Goal: Transaction & Acquisition: Book appointment/travel/reservation

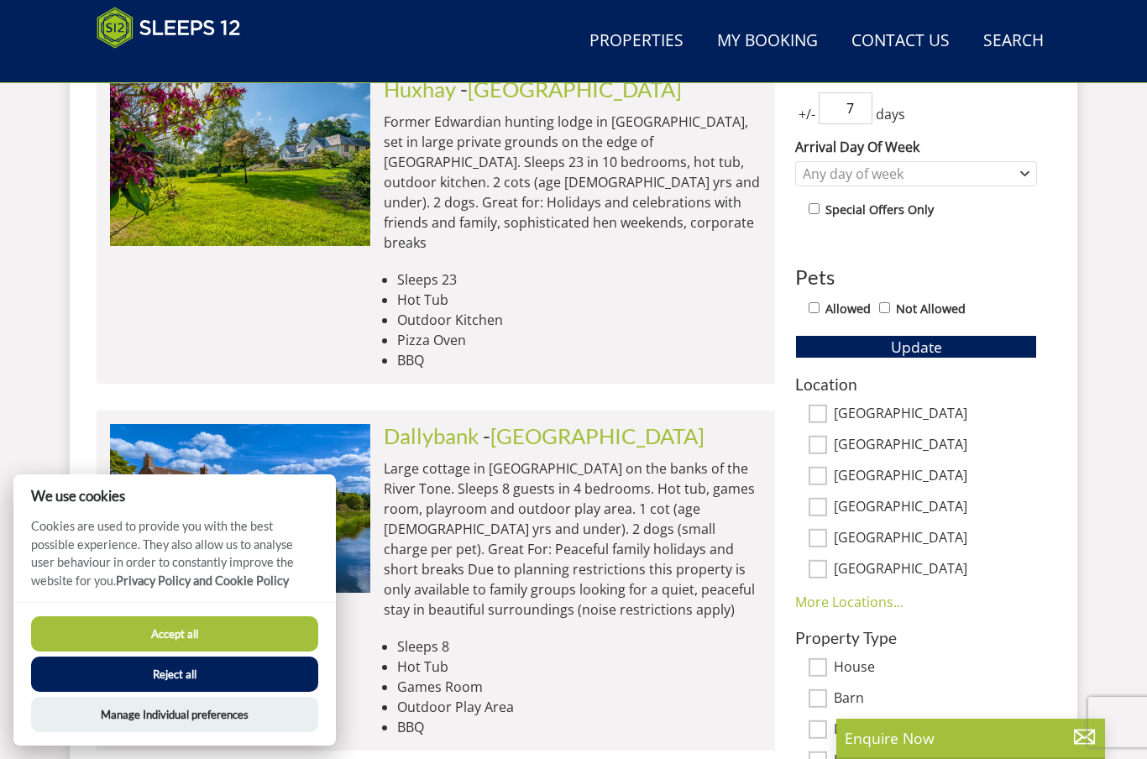
scroll to position [814, 0]
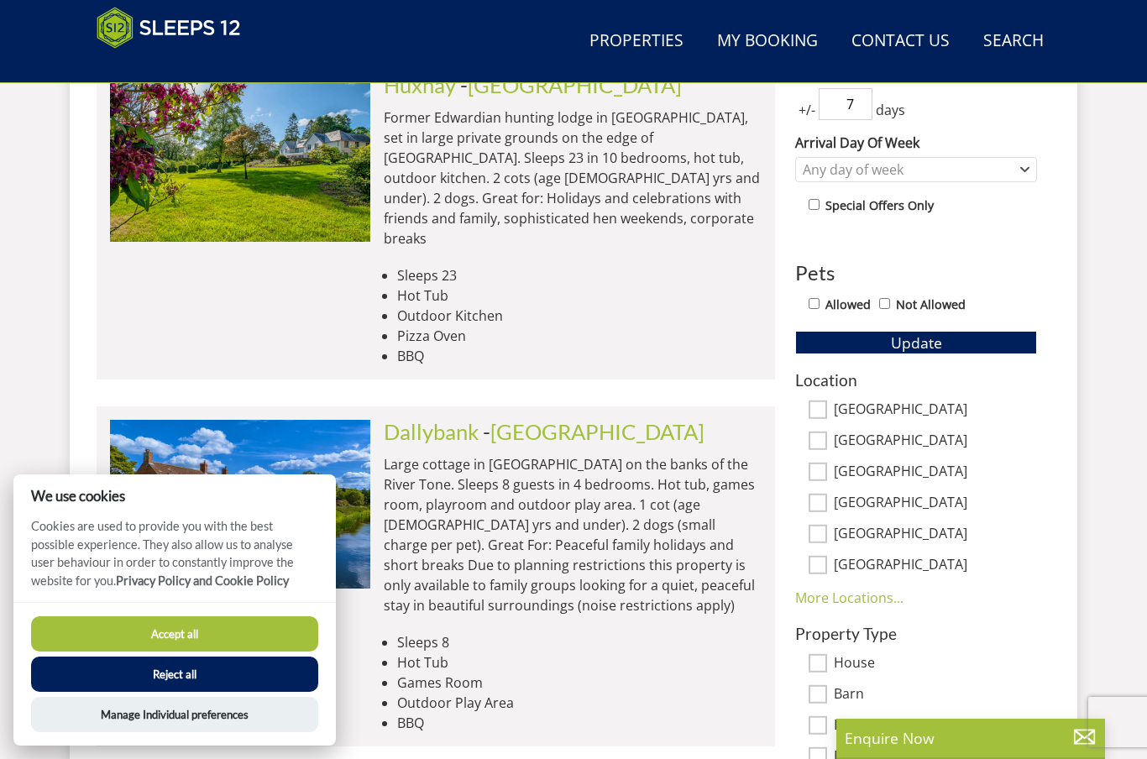
click at [181, 651] on button "Accept all" at bounding box center [174, 633] width 287 height 35
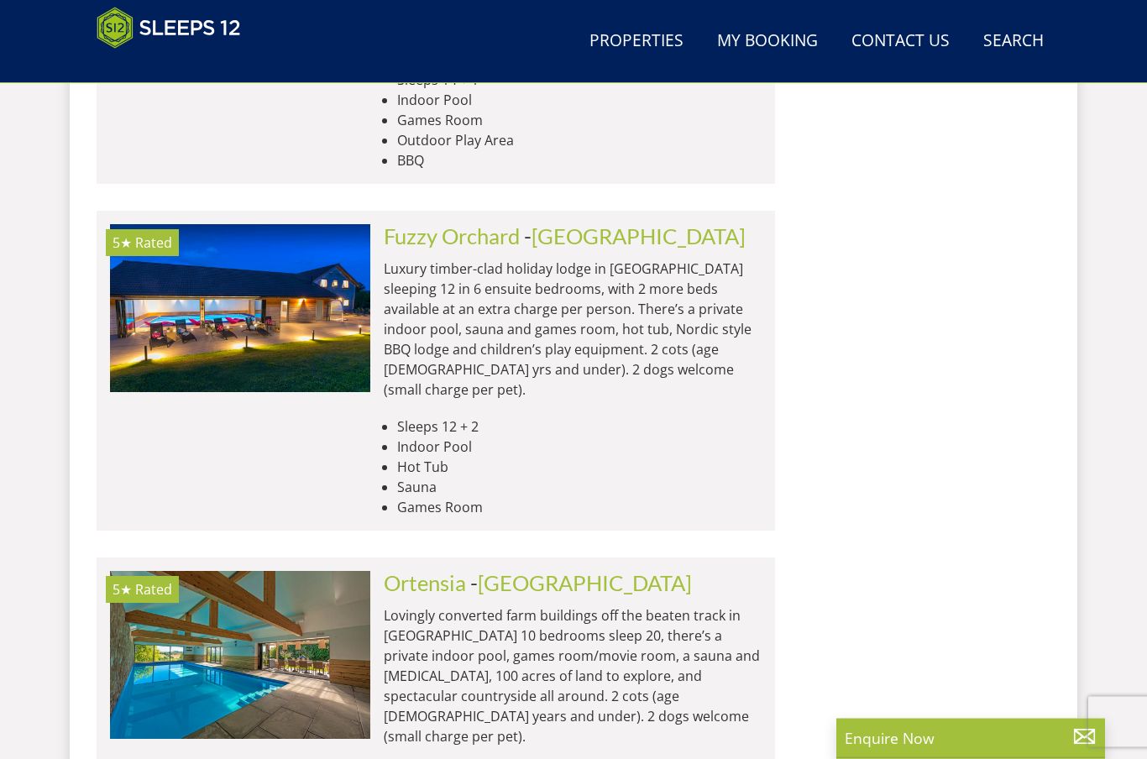
scroll to position [7116, 0]
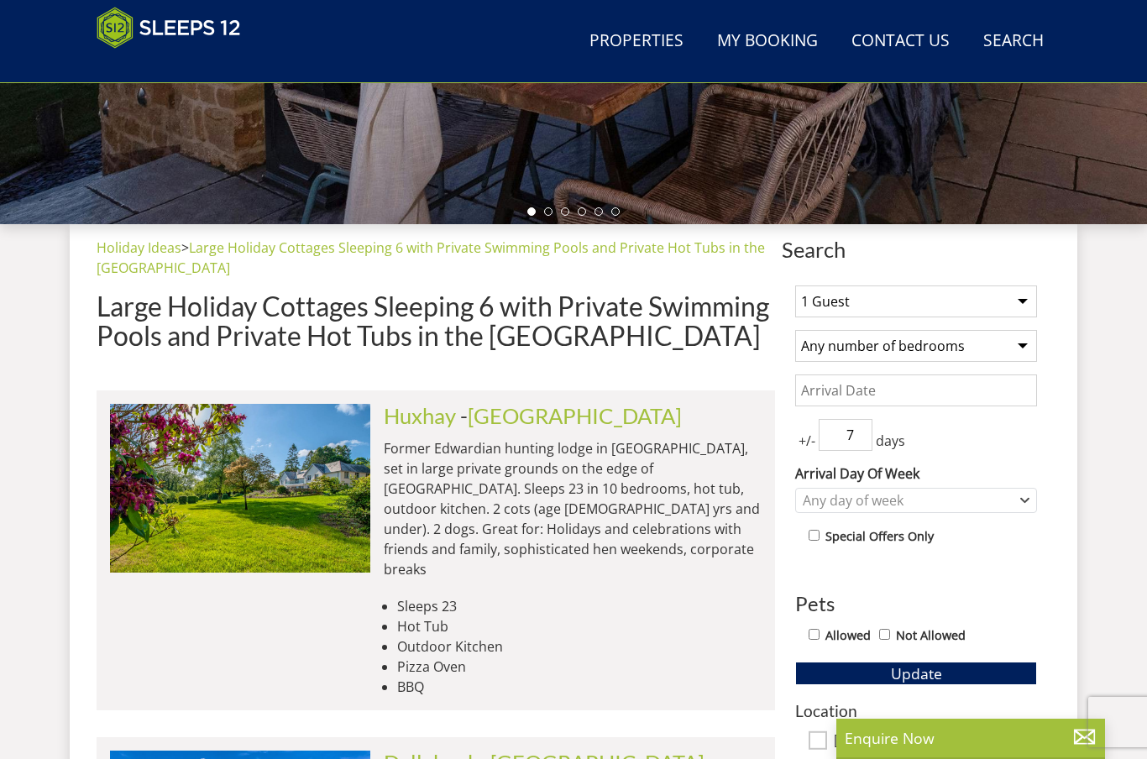
scroll to position [514, 0]
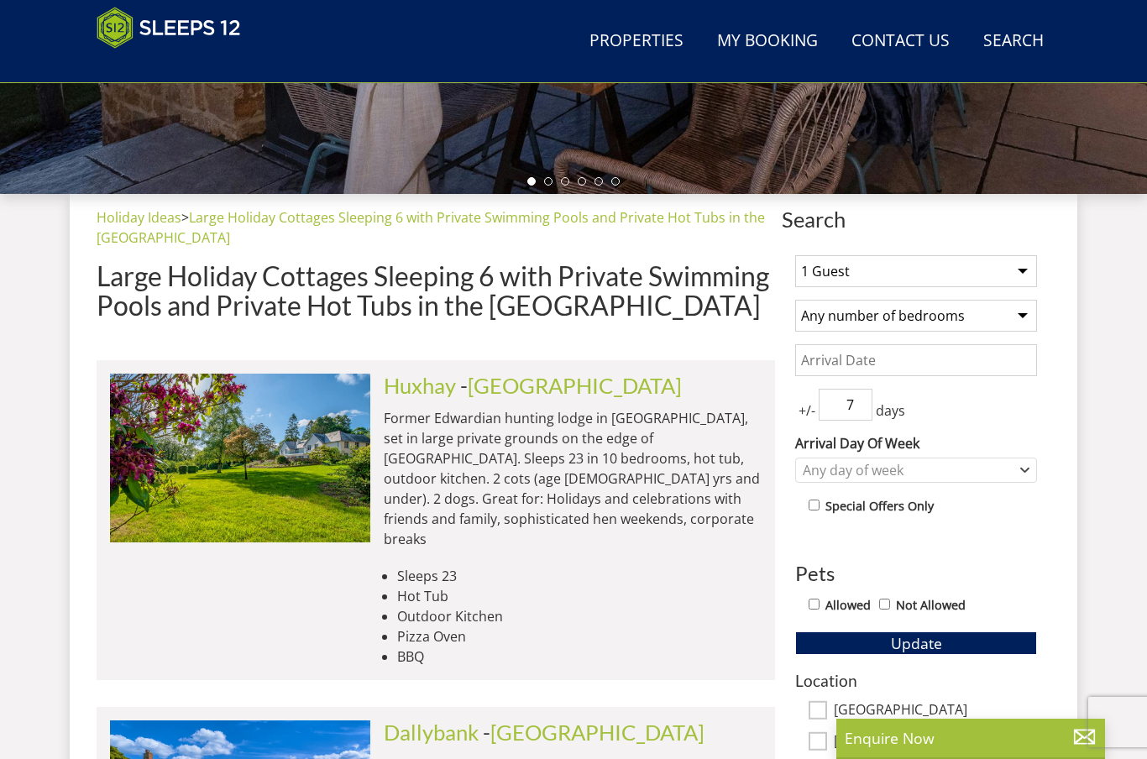
click at [938, 255] on select "1 Guest 2 Guests 3 Guests 4 Guests 5 Guests 6 Guests 7 Guests 8 Guests 9 Guests…" at bounding box center [916, 271] width 242 height 32
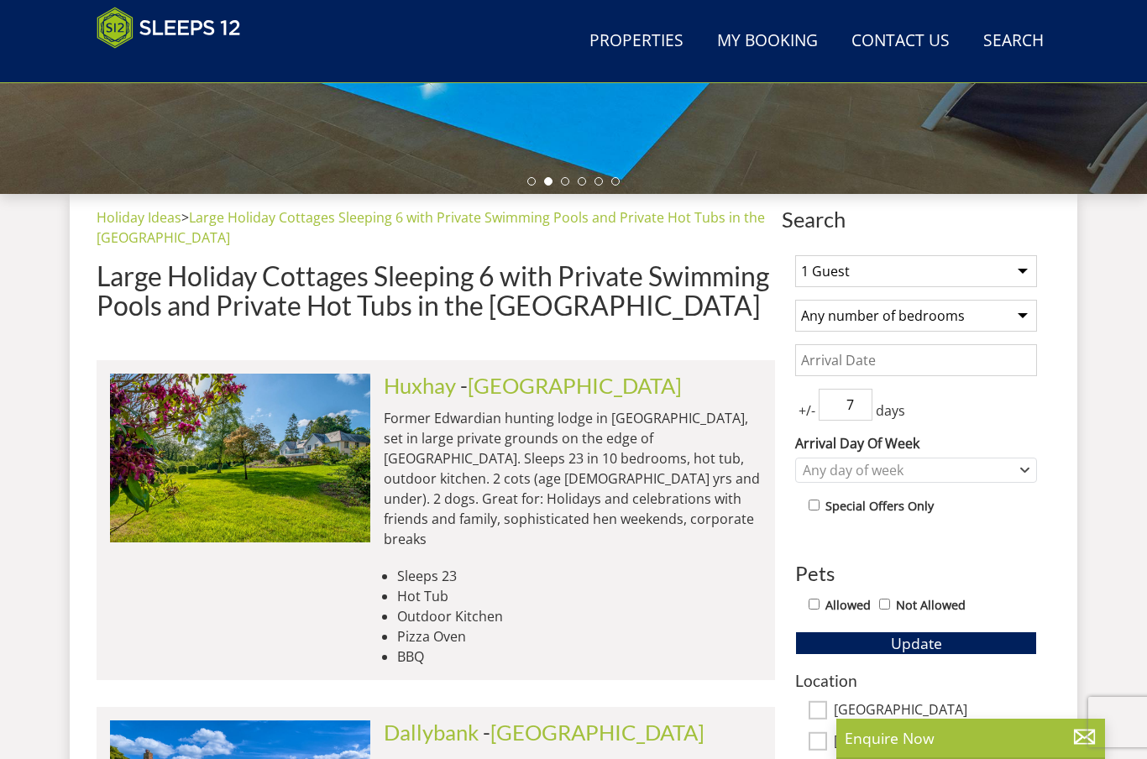
select select "5"
click at [922, 314] on select "Any number of bedrooms 4 Bedrooms 5 Bedrooms 6 Bedrooms 7 Bedrooms 8 Bedrooms 9…" at bounding box center [916, 316] width 242 height 32
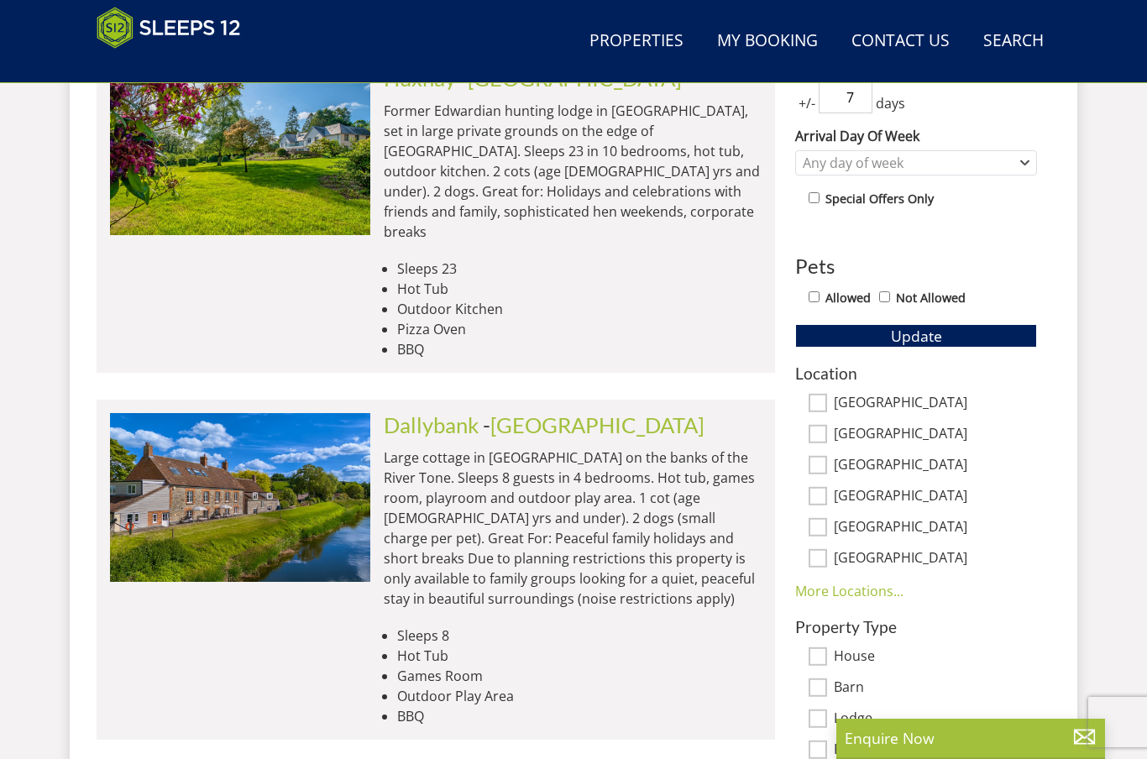
scroll to position [831, 0]
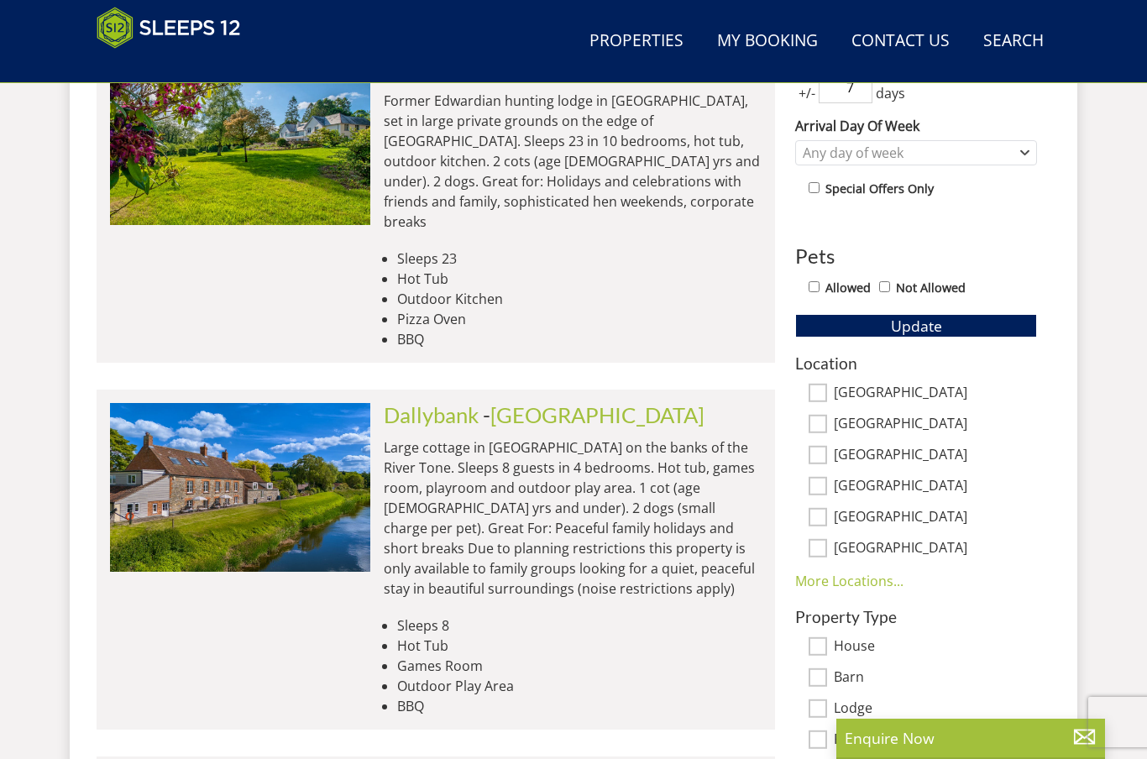
click at [832, 286] on label "Allowed" at bounding box center [847, 288] width 45 height 18
click at [819, 286] on input "Allowed" at bounding box center [813, 286] width 11 height 11
checkbox input "true"
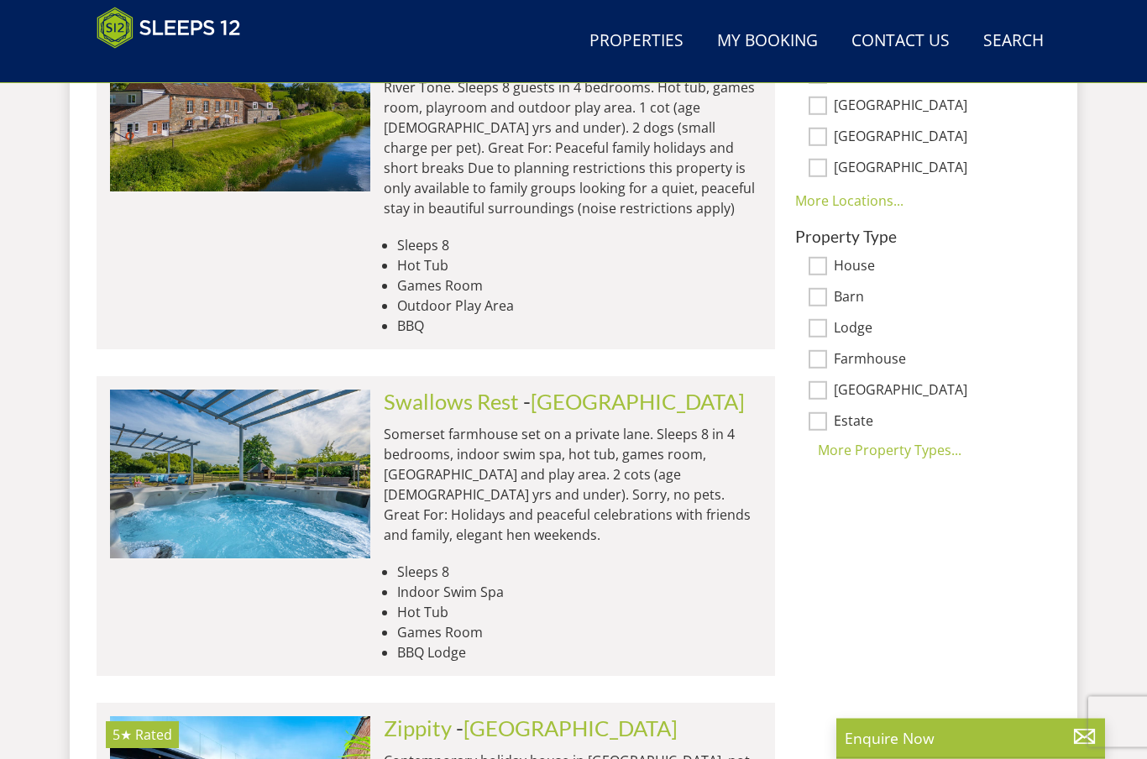
scroll to position [866, 0]
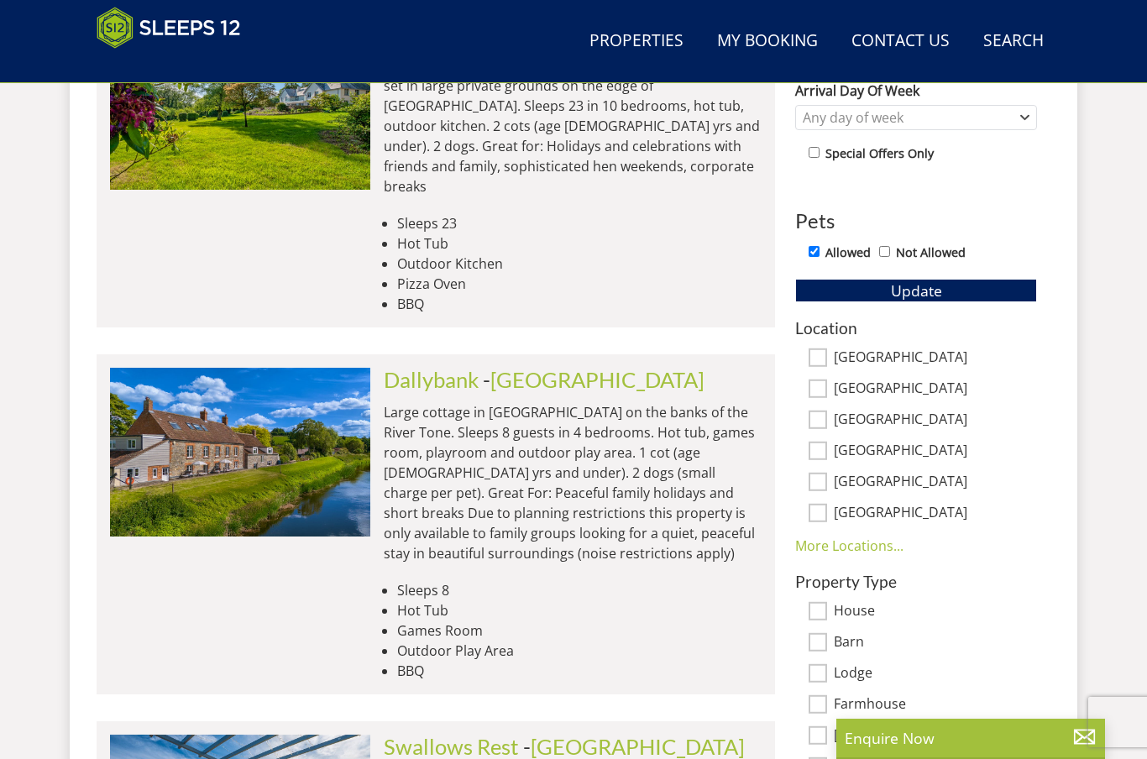
click at [998, 285] on button "Update" at bounding box center [916, 291] width 242 height 24
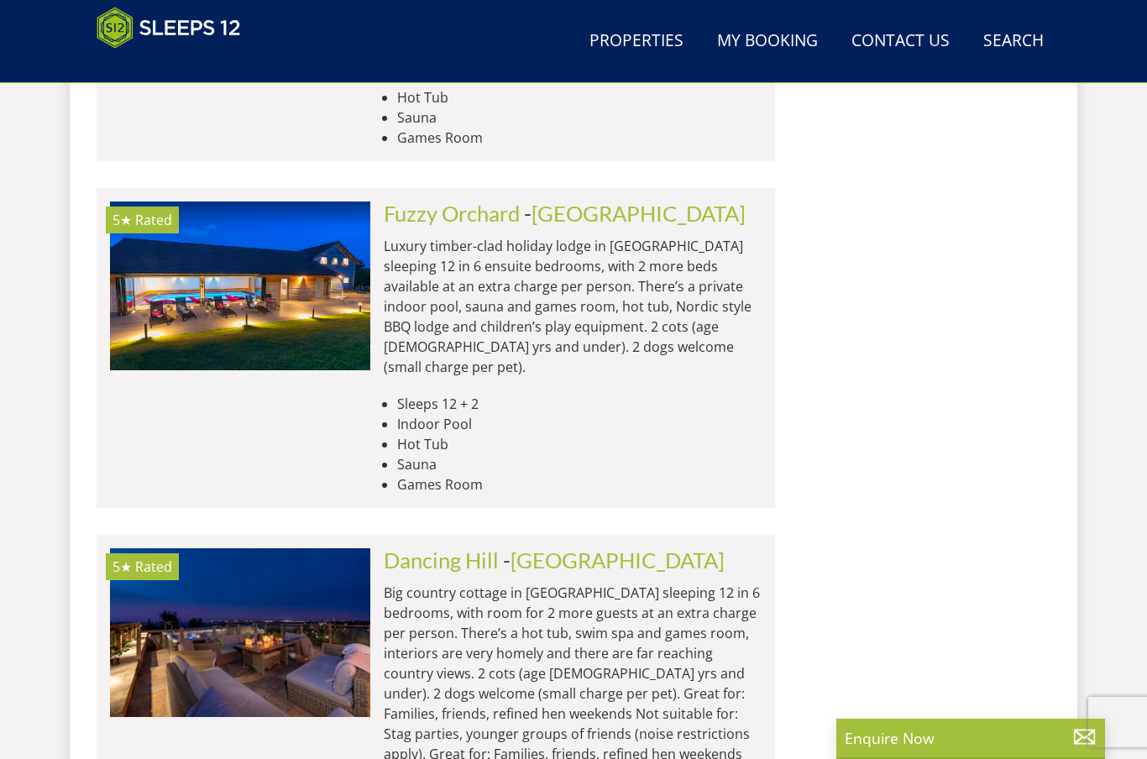
scroll to position [4184, 0]
